Goal: Information Seeking & Learning: Find specific page/section

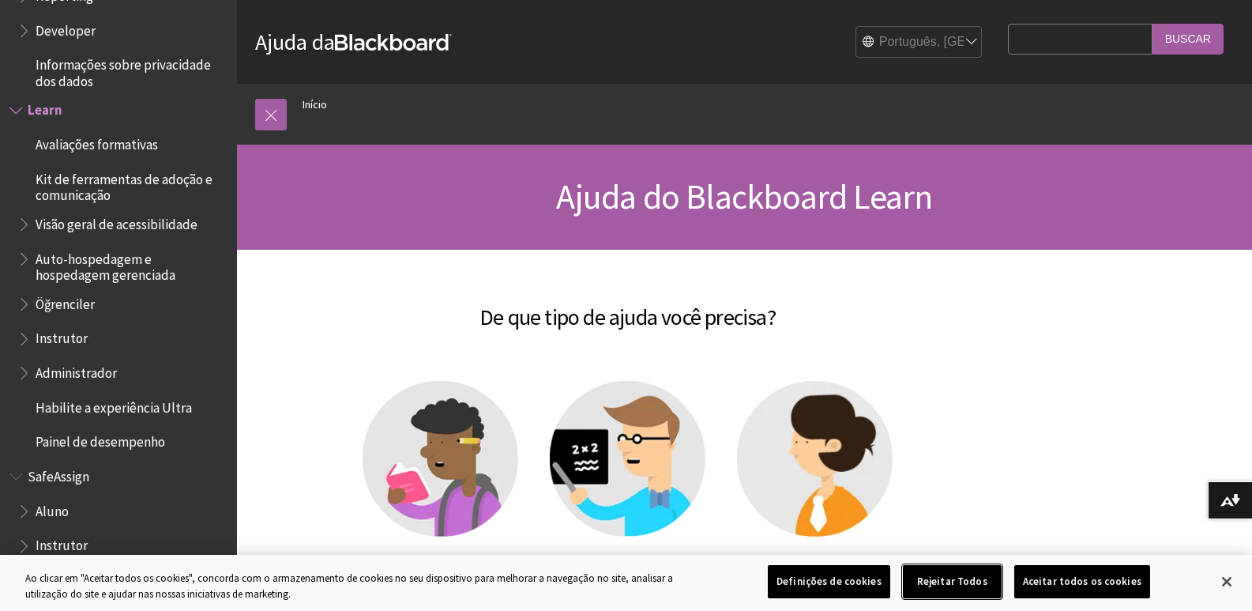
click at [979, 578] on button "Rejeitar Todos" at bounding box center [952, 581] width 99 height 33
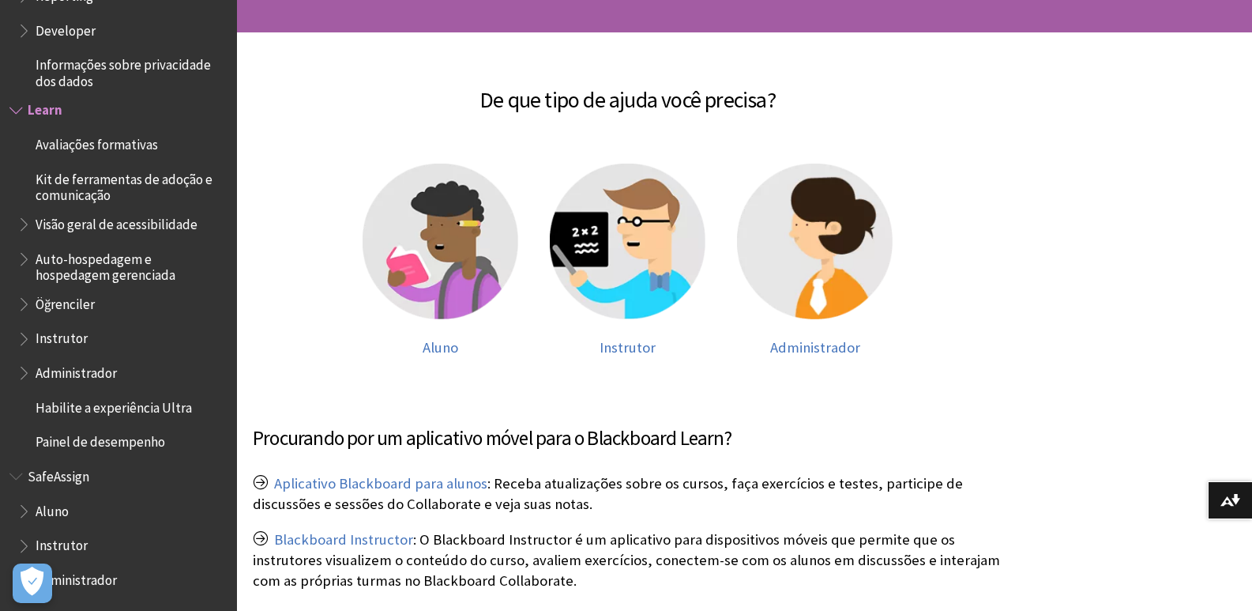
scroll to position [237, 0]
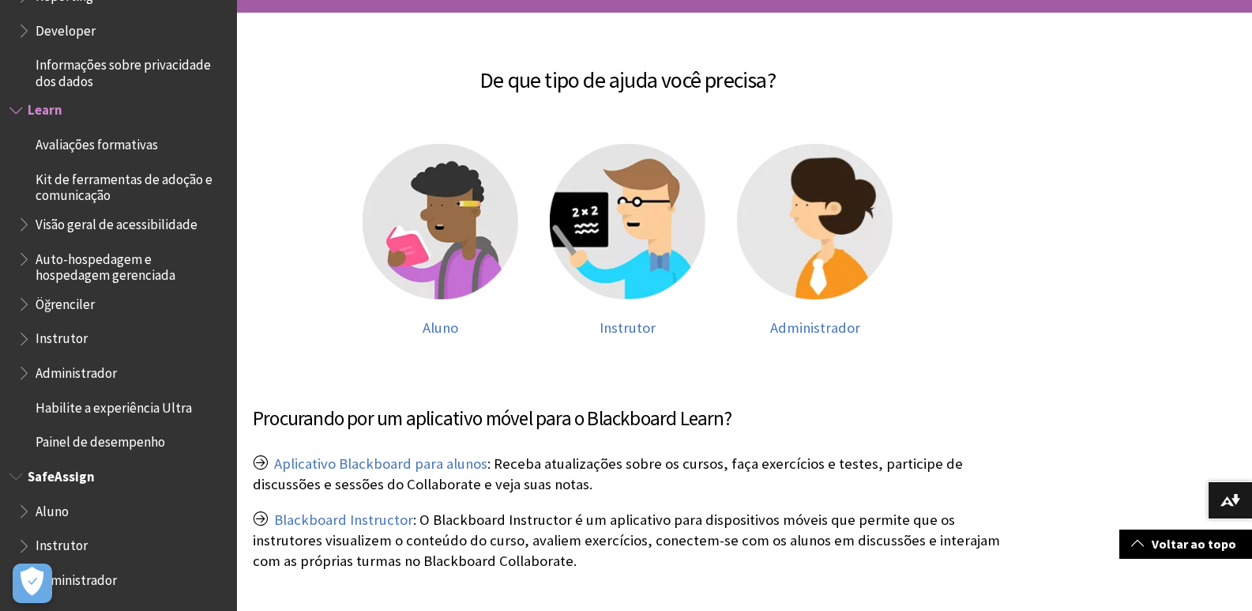
click at [68, 516] on span "Aluno" at bounding box center [52, 508] width 33 height 21
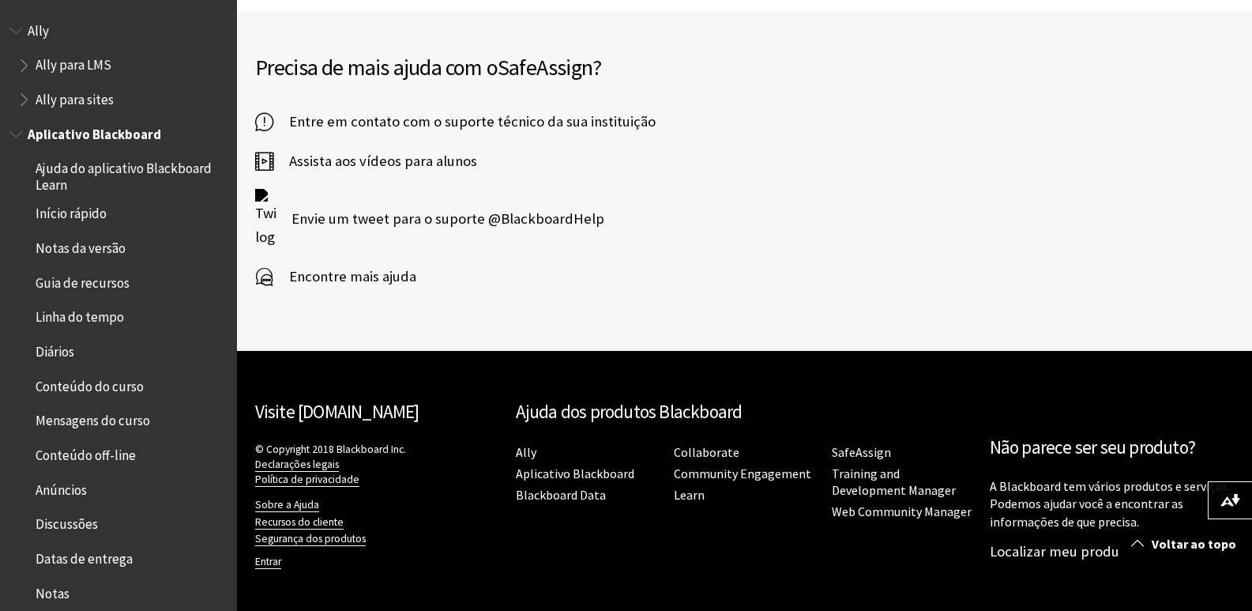
click at [97, 254] on span "Notas da versão" at bounding box center [81, 245] width 90 height 21
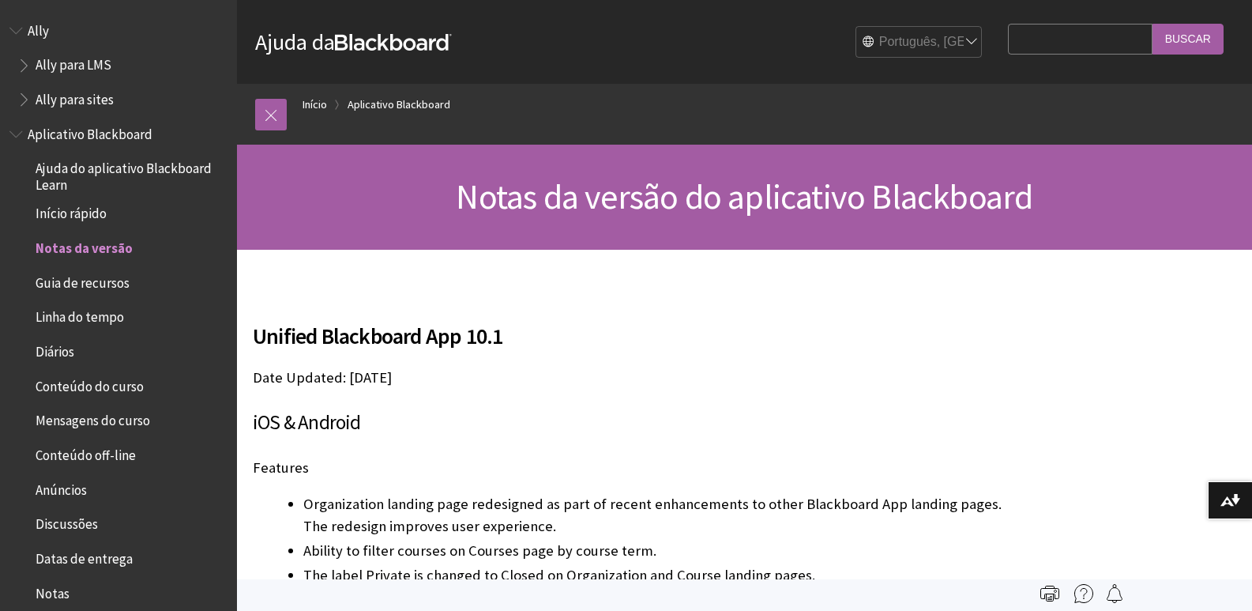
click at [1078, 24] on input "Search Query" at bounding box center [1080, 39] width 144 height 31
type input "login"
click at [1153, 24] on input "Buscar" at bounding box center [1188, 39] width 71 height 31
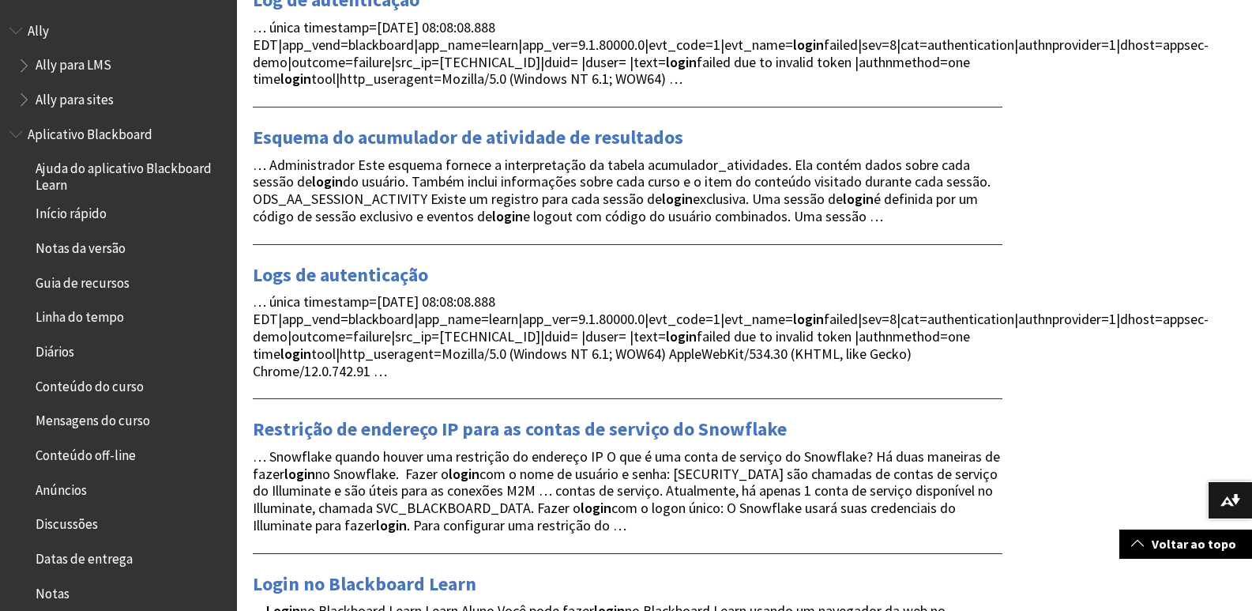
scroll to position [237, 0]
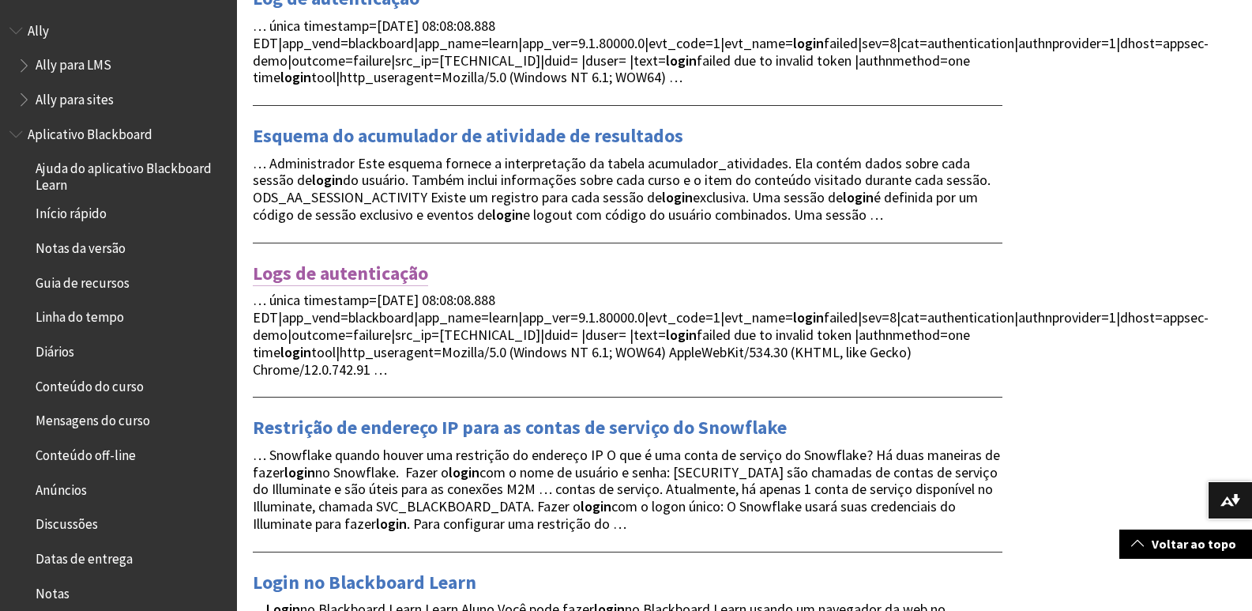
click at [359, 286] on link "Logs de autenticação" at bounding box center [340, 273] width 175 height 25
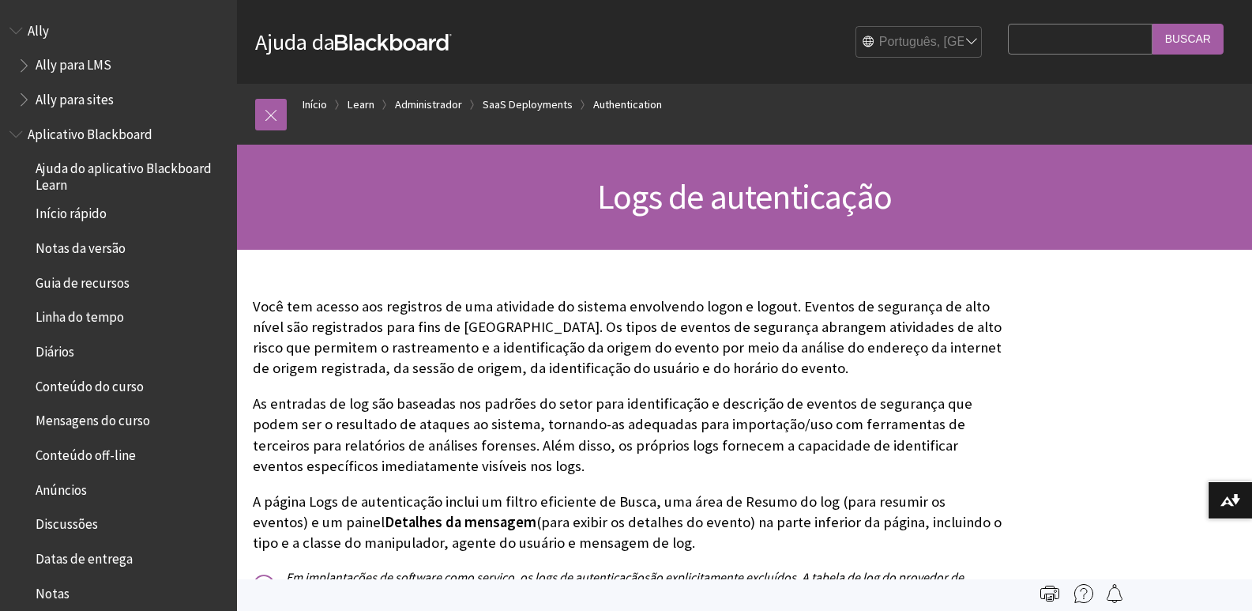
scroll to position [1668, 0]
